Goal: Navigation & Orientation: Understand site structure

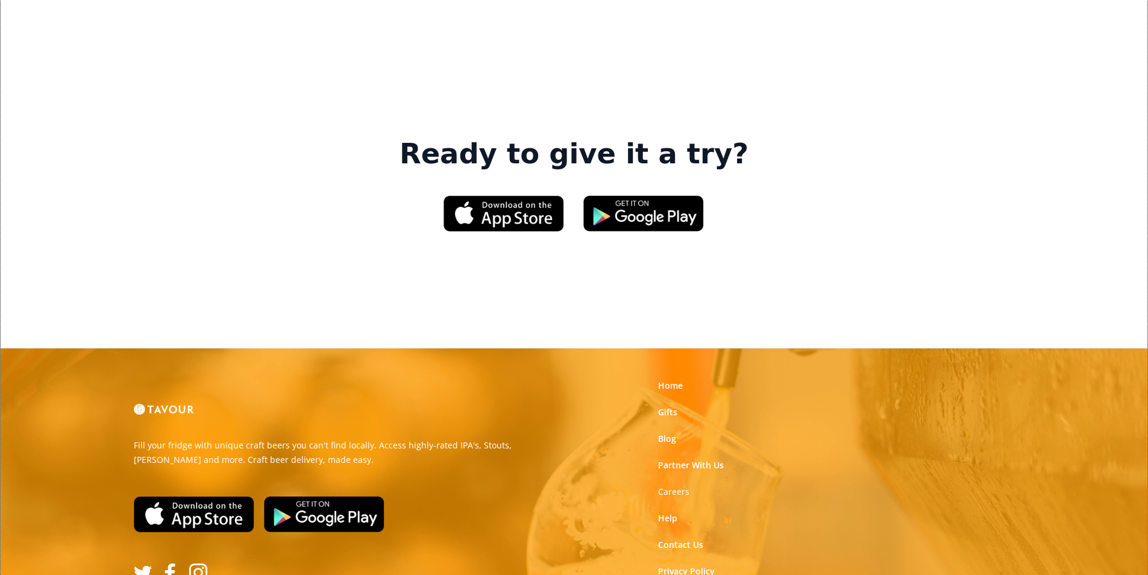
scroll to position [1823, 0]
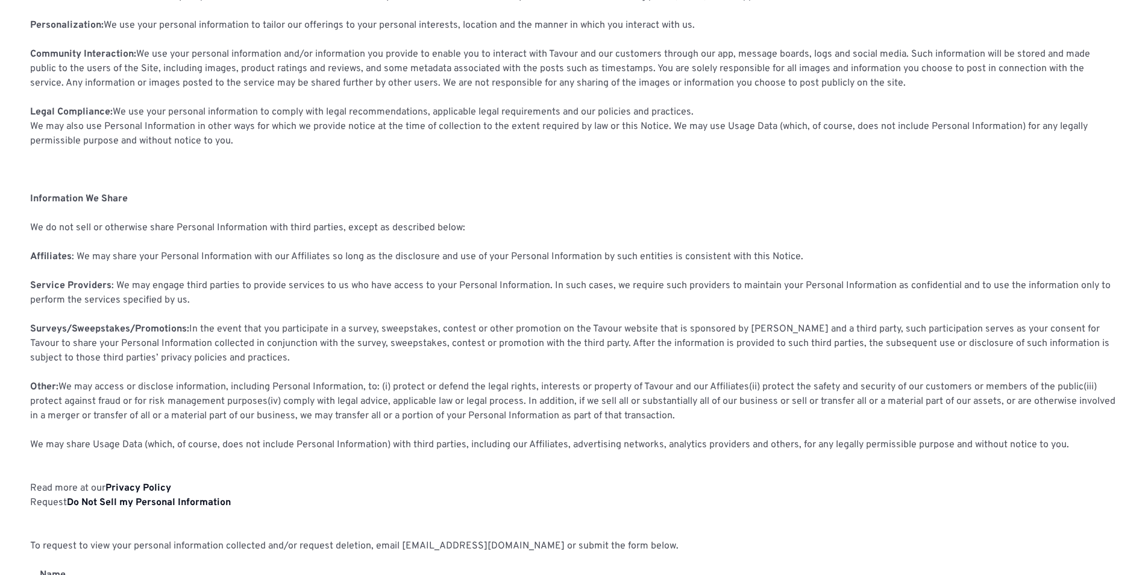
scroll to position [1255, 0]
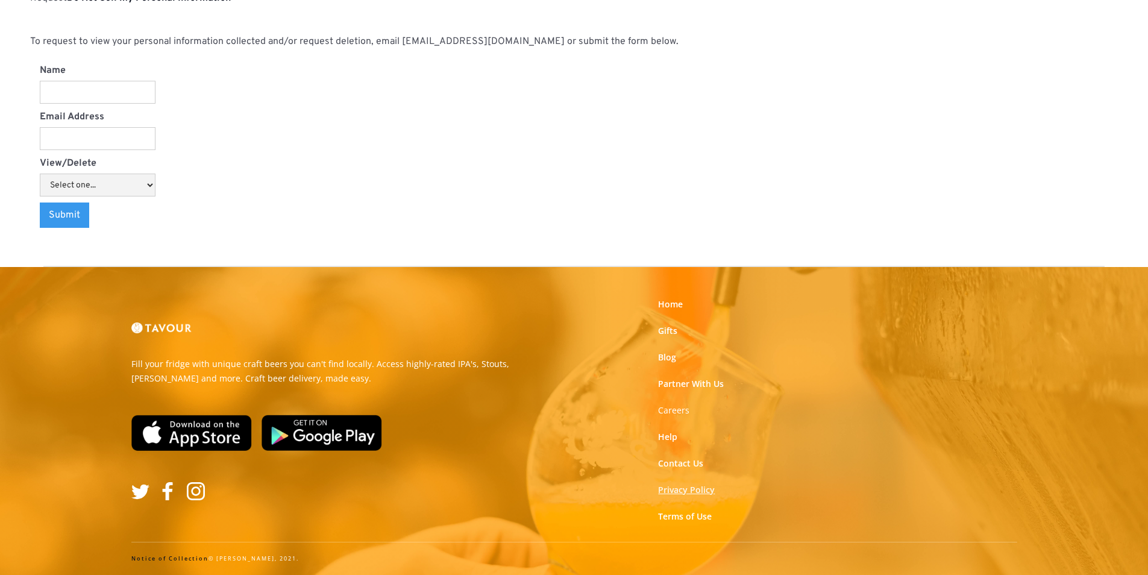
click at [676, 490] on link "Privacy Policy" at bounding box center [686, 490] width 57 height 12
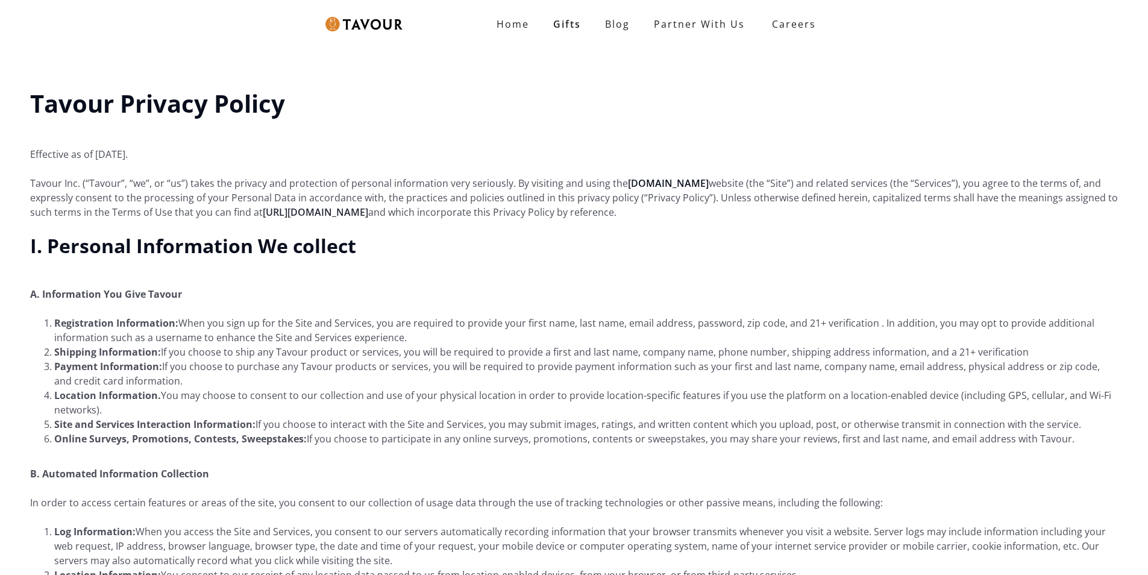
click at [360, 211] on link "https://account.tavour.com/terms-of-use" at bounding box center [315, 211] width 105 height 13
